Goal: Information Seeking & Learning: Get advice/opinions

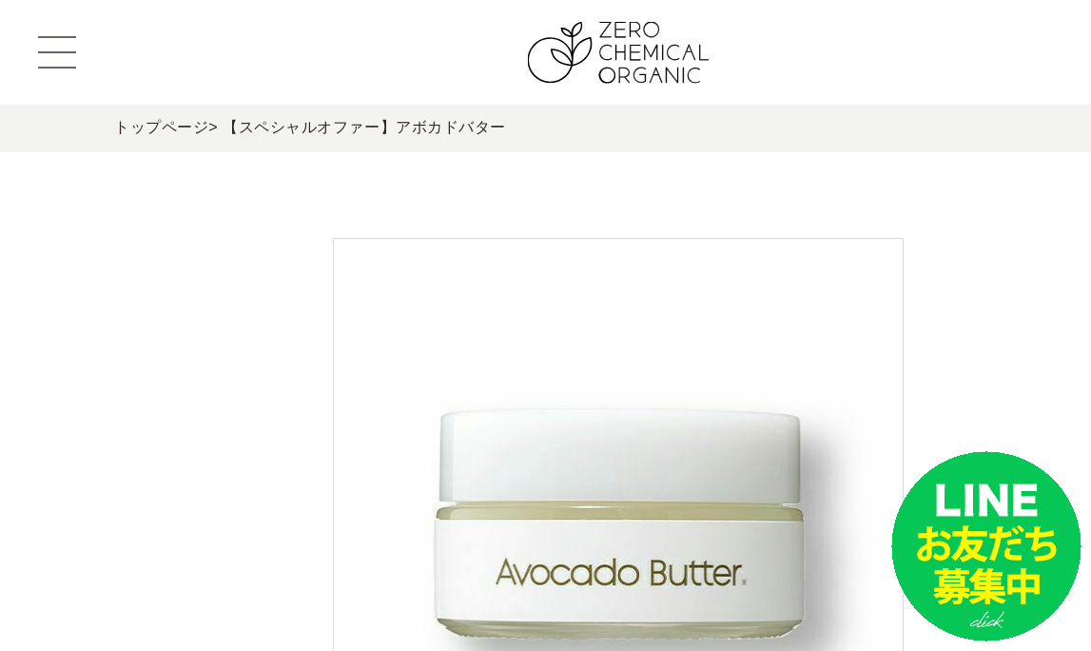
click at [56, 48] on button at bounding box center [57, 52] width 38 height 32
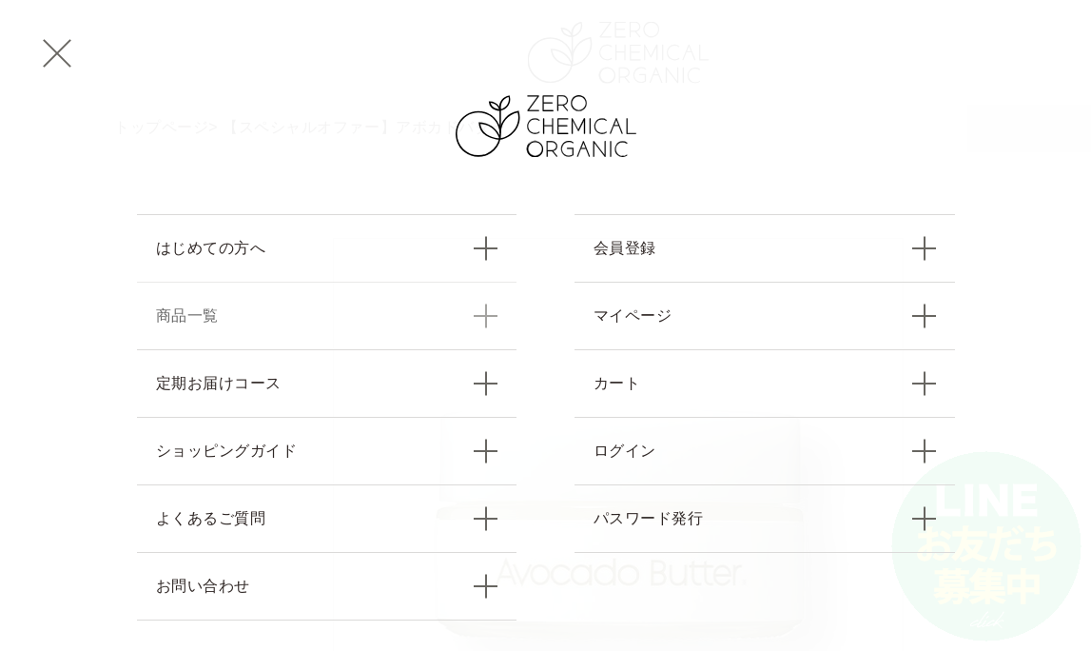
click at [479, 315] on link "商品一覧" at bounding box center [327, 316] width 381 height 68
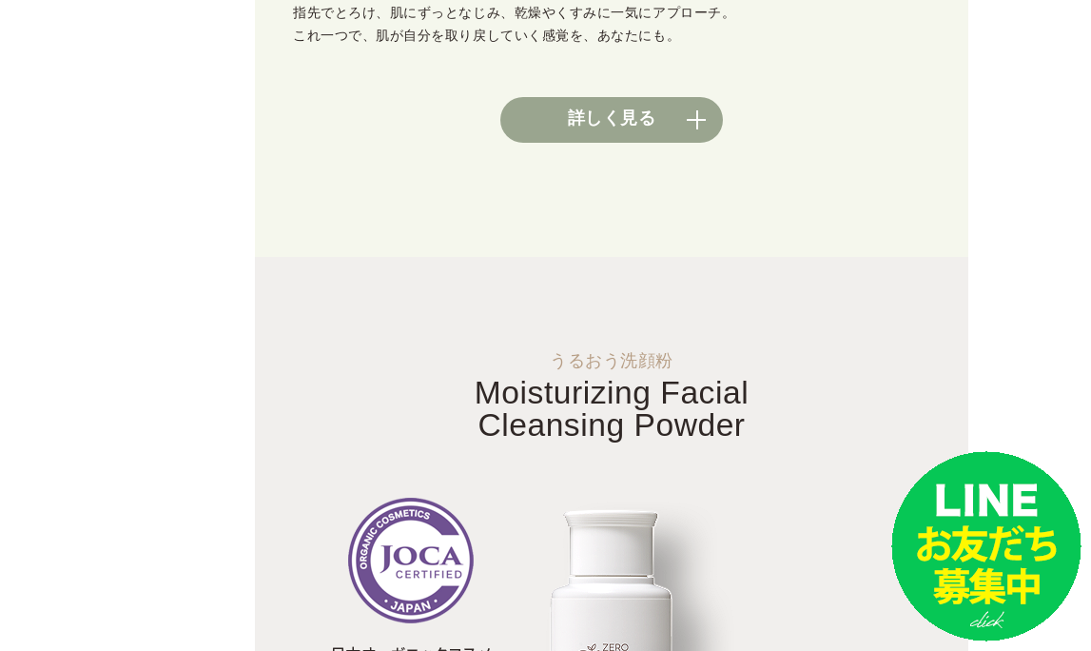
scroll to position [967, 7]
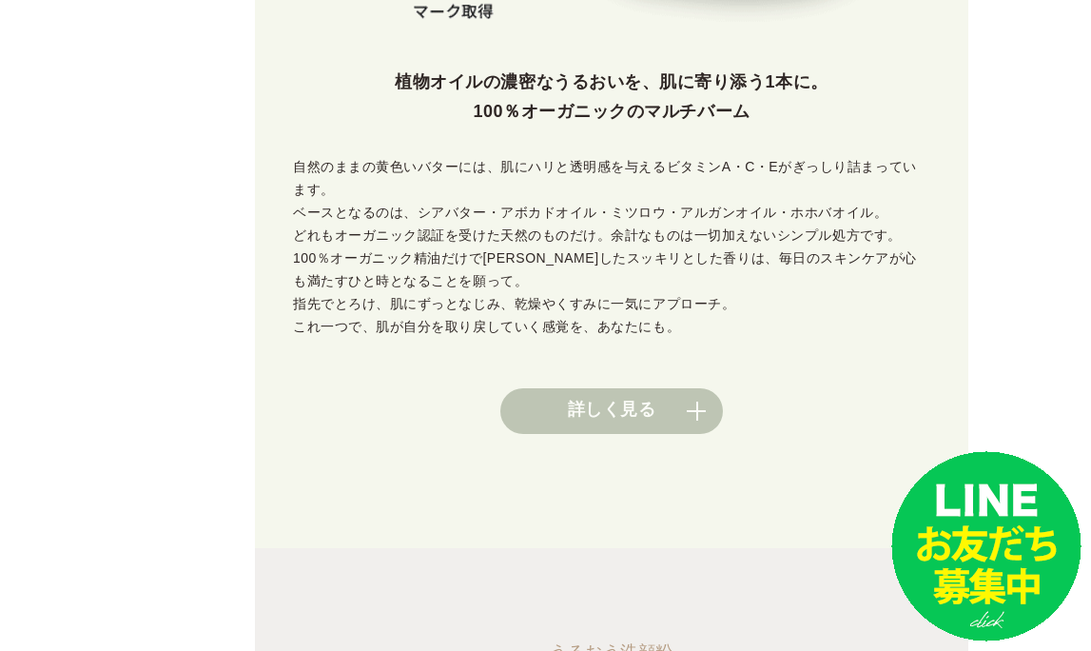
click at [681, 388] on link "詳しく見る" at bounding box center [611, 411] width 223 height 46
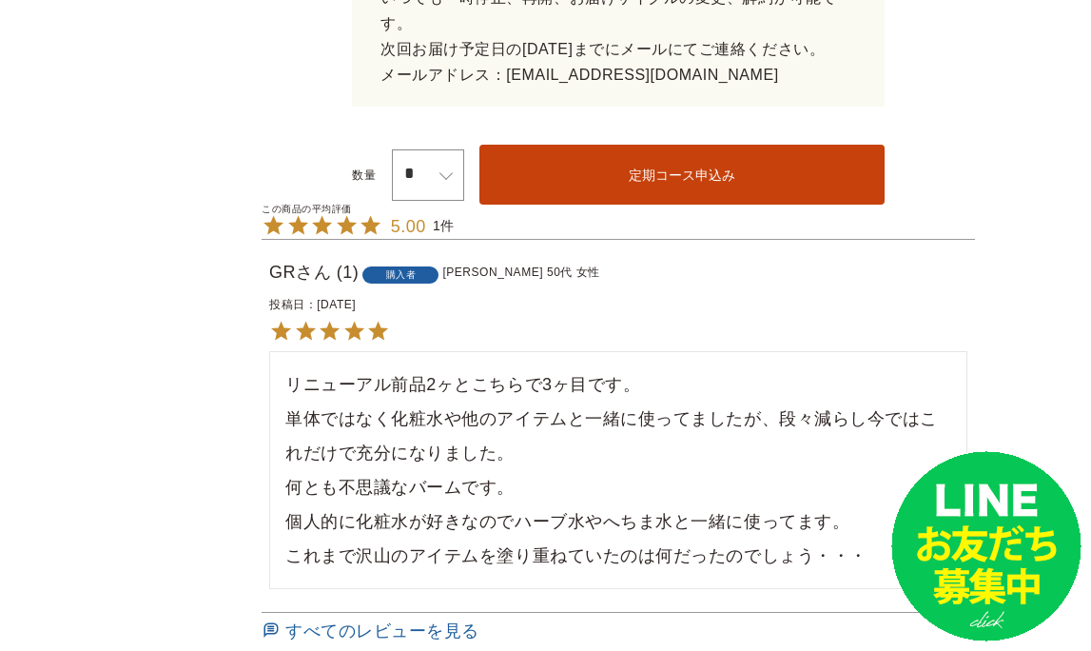
scroll to position [1582, 0]
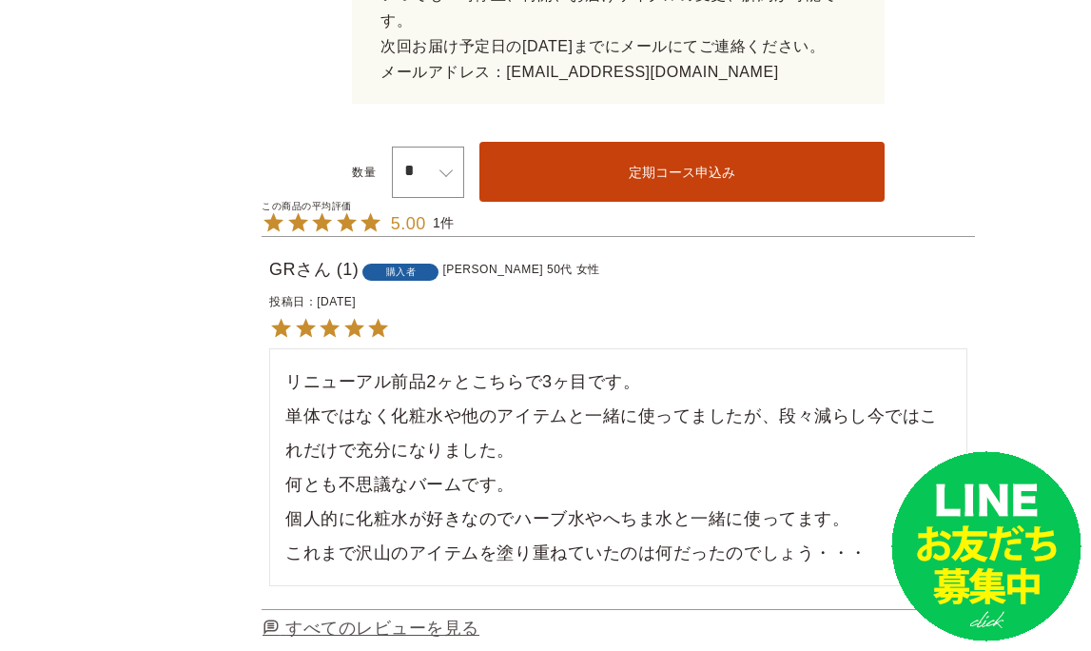
click at [444, 618] on span "すべてのレビューを見る" at bounding box center [382, 627] width 194 height 19
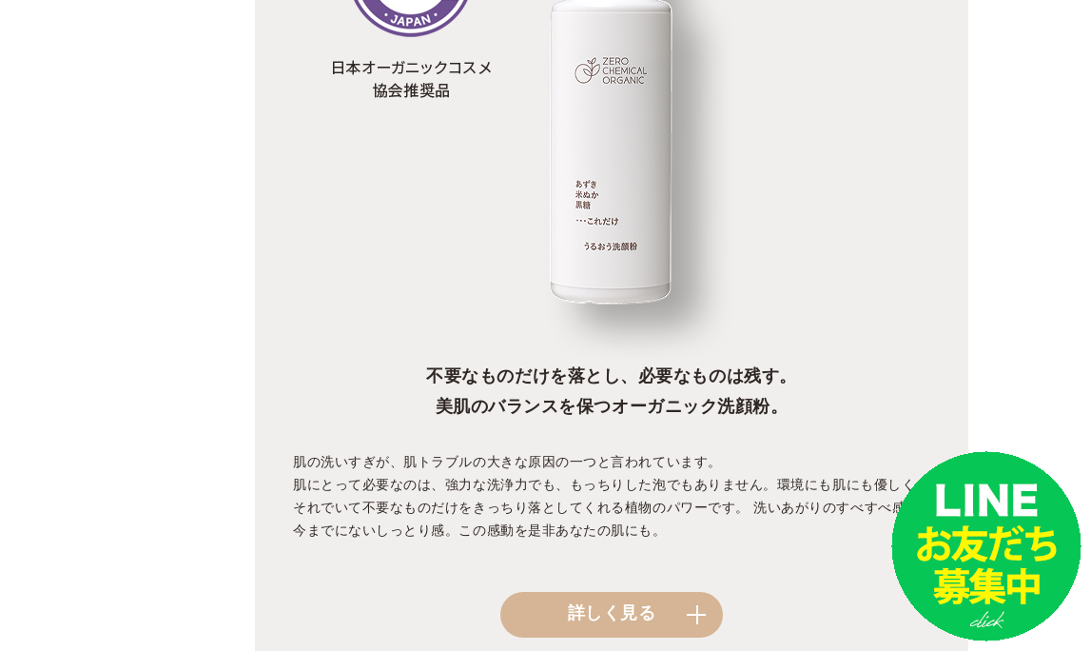
scroll to position [1891, 7]
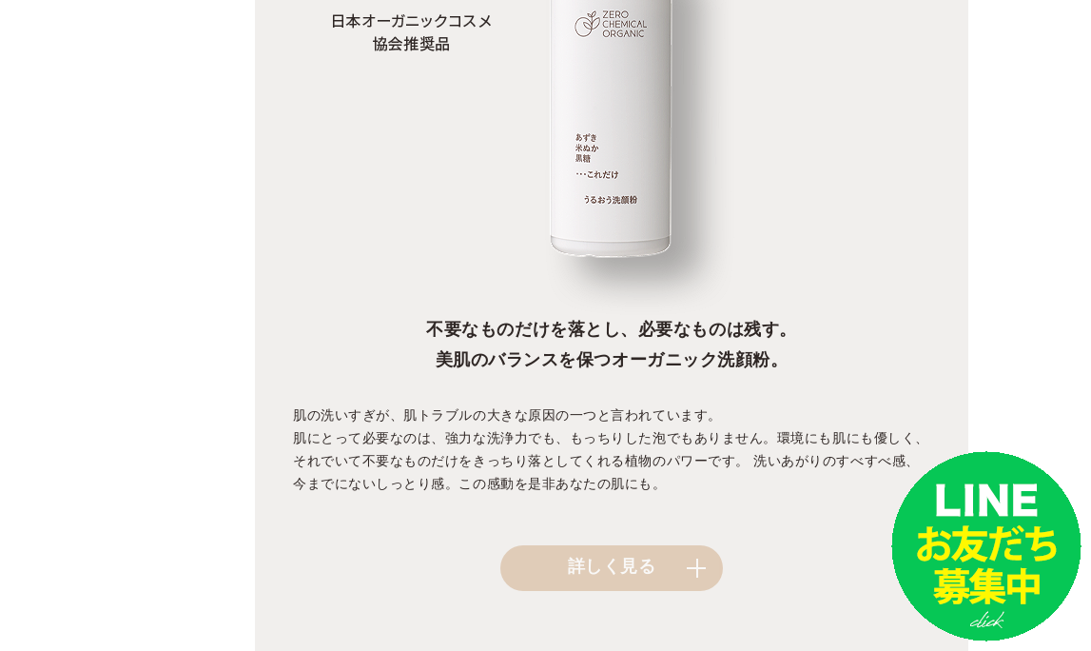
click at [662, 545] on link "詳しく見る" at bounding box center [611, 568] width 223 height 46
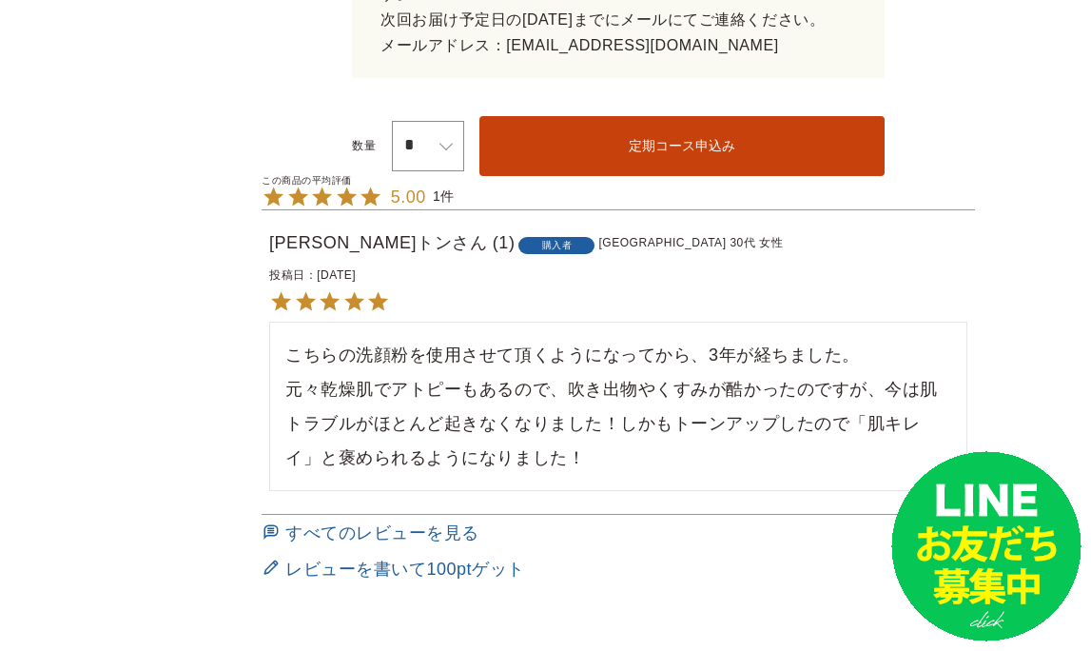
scroll to position [1582, 0]
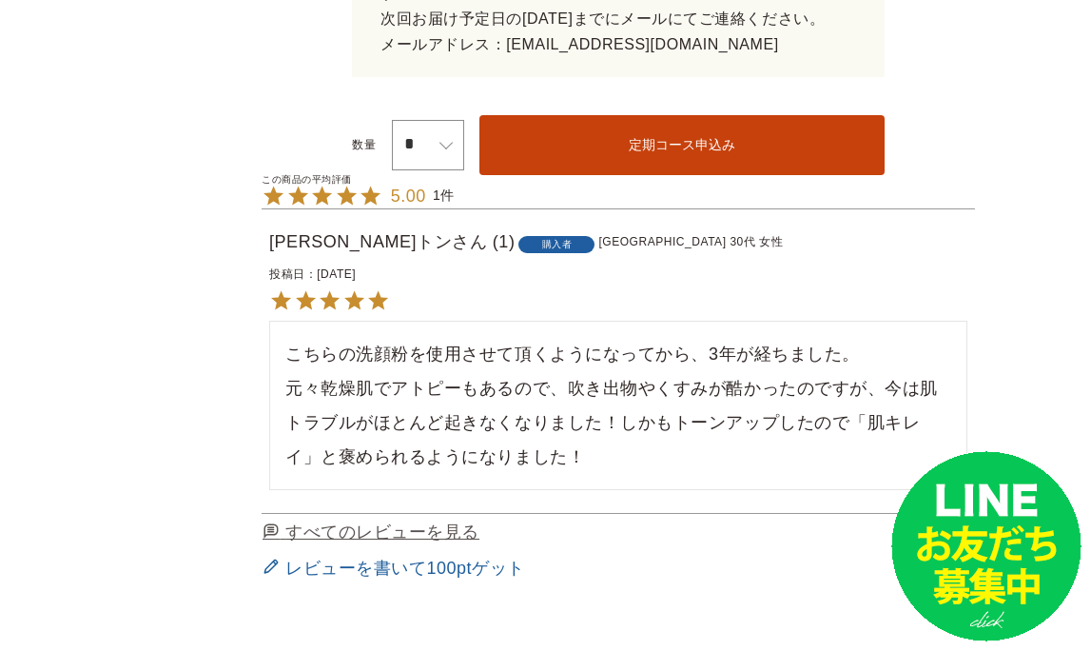
click at [458, 522] on span "すべてのレビューを見る" at bounding box center [382, 531] width 194 height 19
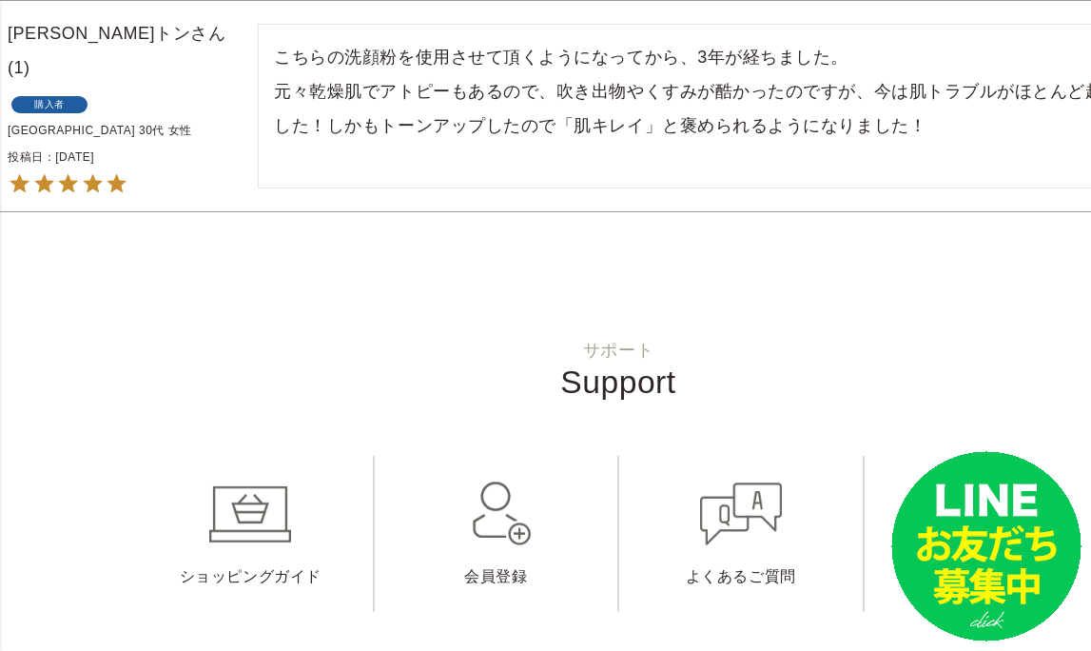
scroll to position [892, 0]
